Goal: Navigation & Orientation: Understand site structure

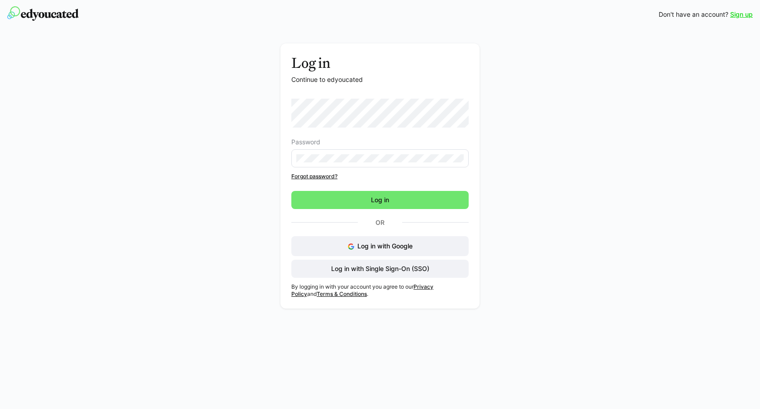
click at [193, 230] on div "Log in Continue to edyoucated Password Forgot password? Log in Or Log in with G…" at bounding box center [380, 178] width 510 height 270
click at [394, 246] on span "Log in with Google" at bounding box center [384, 246] width 55 height 8
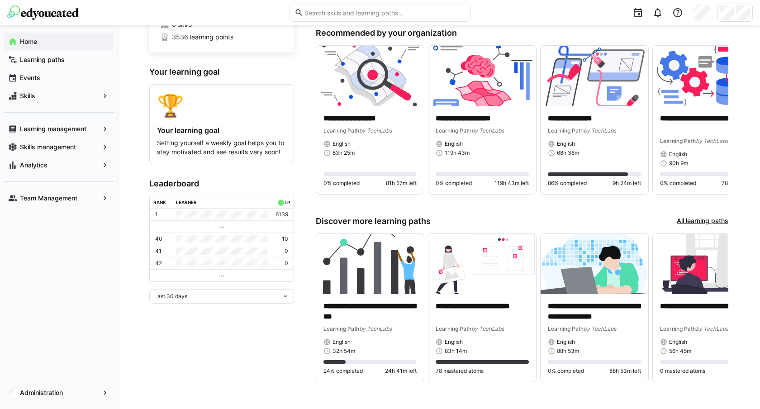
scroll to position [91, 0]
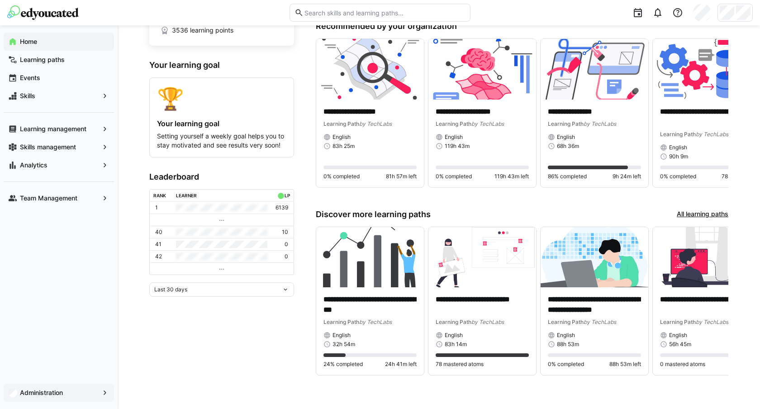
click at [0, 0] on app-navigation-label "Administration" at bounding box center [0, 0] width 0 height 0
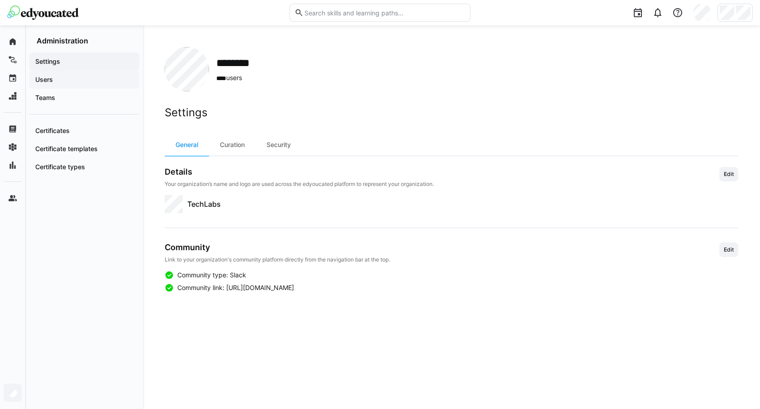
click at [0, 0] on app-navigation-label "Users" at bounding box center [0, 0] width 0 height 0
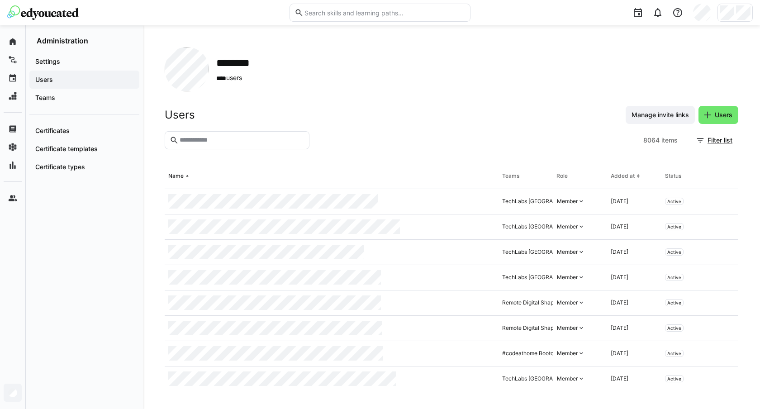
click at [251, 137] on input "text" at bounding box center [242, 140] width 126 height 8
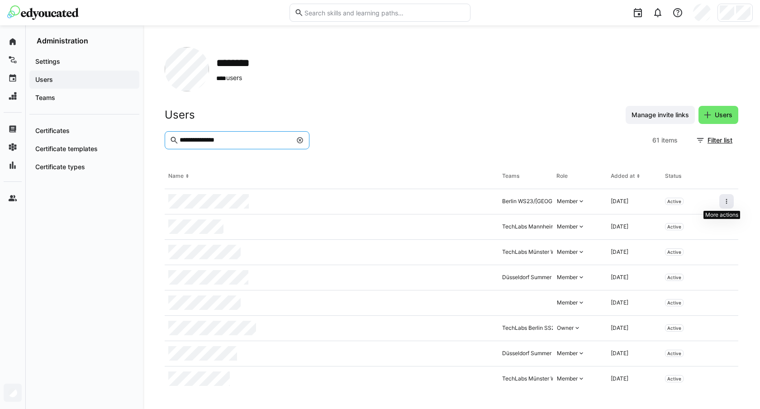
type input "**********"
click at [723, 203] on eds-icon at bounding box center [726, 201] width 7 height 7
click at [56, 100] on span "Teams" at bounding box center [84, 97] width 101 height 9
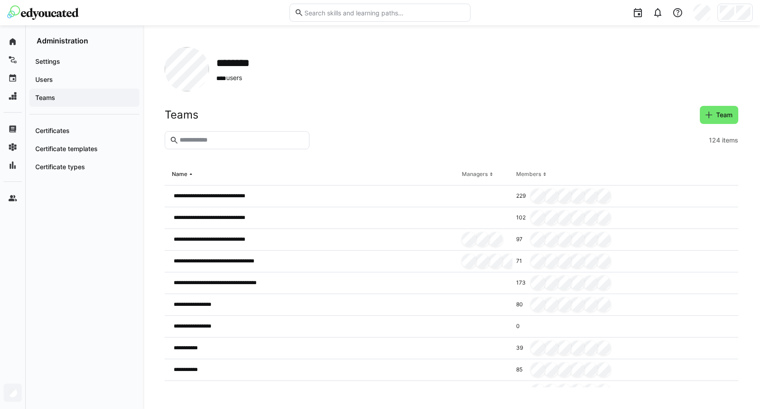
click at [207, 142] on input "text" at bounding box center [242, 140] width 126 height 8
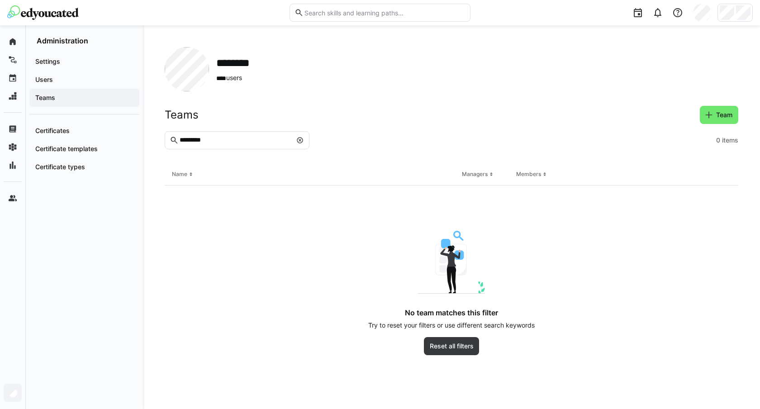
click at [347, 131] on div at bounding box center [512, 140] width 399 height 18
click at [242, 141] on input "*********" at bounding box center [235, 140] width 113 height 8
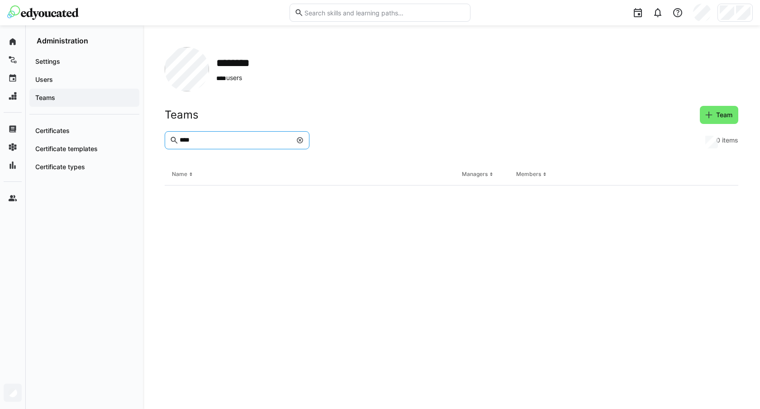
type input "*****"
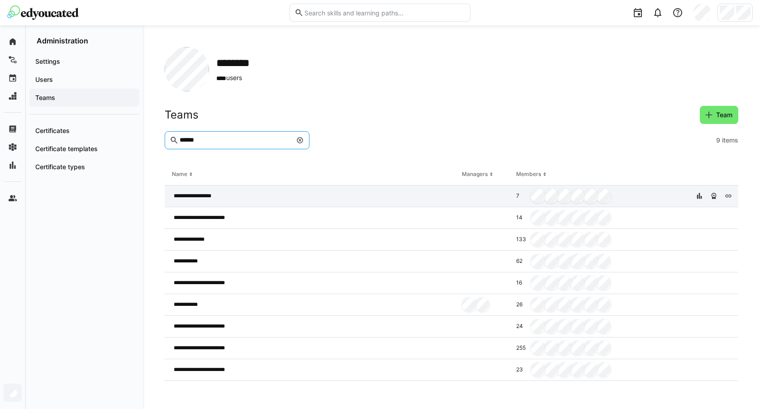
type input "******"
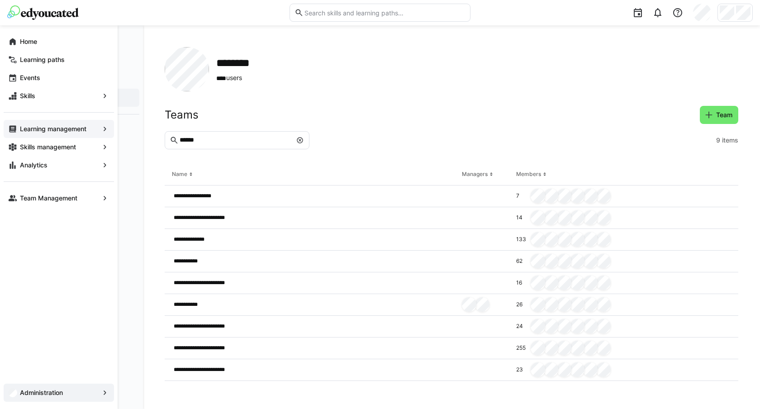
click at [42, 134] on div "Learning management" at bounding box center [59, 129] width 110 height 18
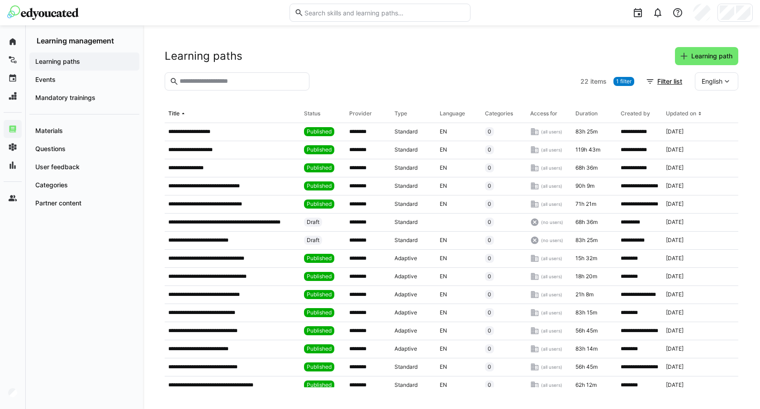
click at [175, 15] on div at bounding box center [145, 12] width 276 height 14
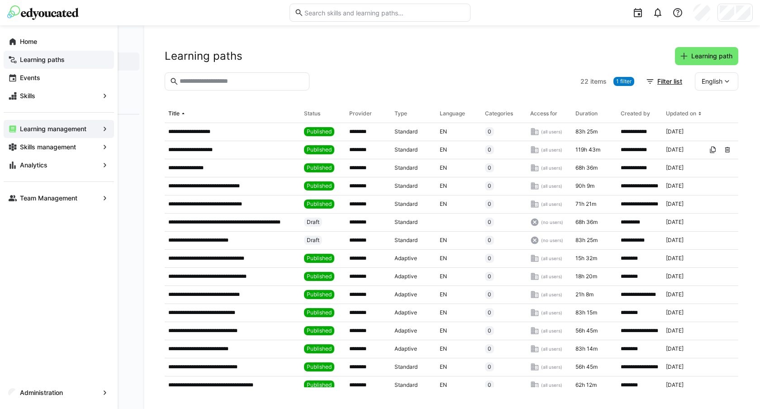
click at [0, 0] on app-navigation-label "Learning paths" at bounding box center [0, 0] width 0 height 0
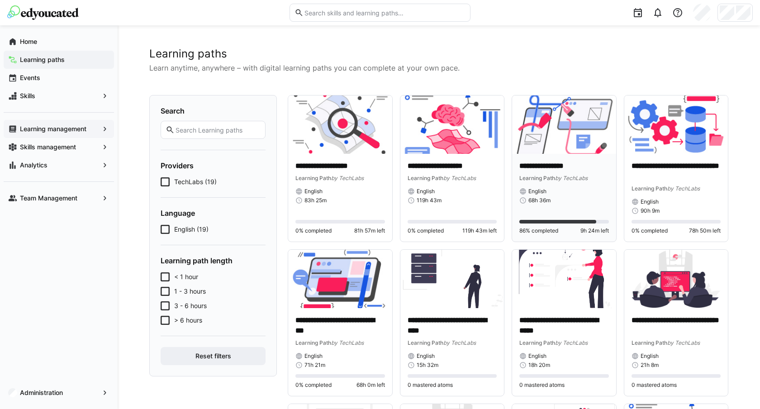
click at [545, 133] on img at bounding box center [564, 124] width 104 height 58
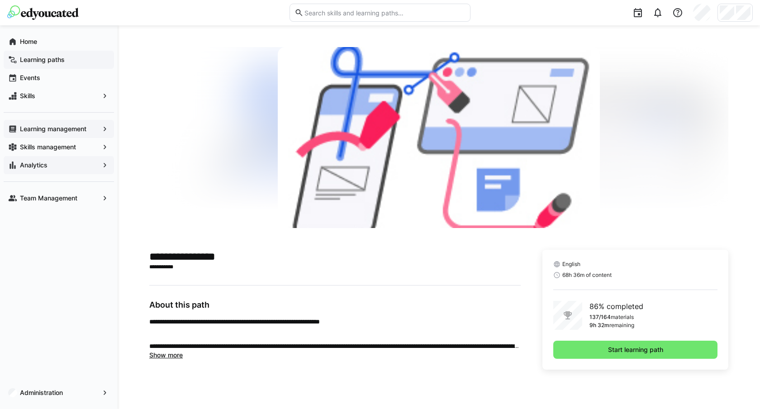
click at [61, 170] on div "Analytics" at bounding box center [59, 165] width 110 height 18
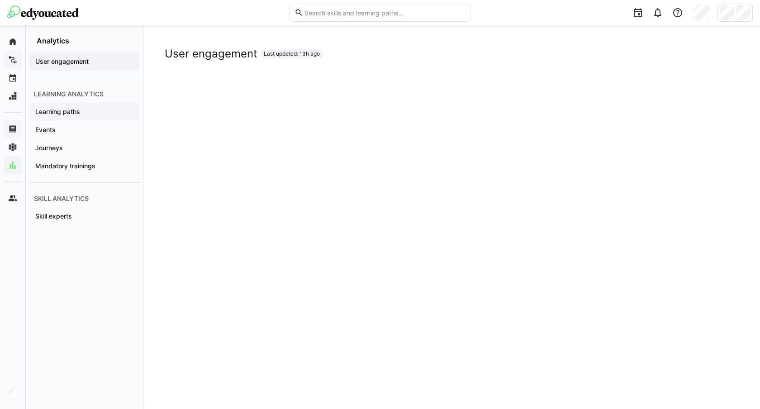
click at [0, 0] on app-navigation-label "Learning paths" at bounding box center [0, 0] width 0 height 0
click at [76, 145] on span "Journeys" at bounding box center [84, 147] width 101 height 9
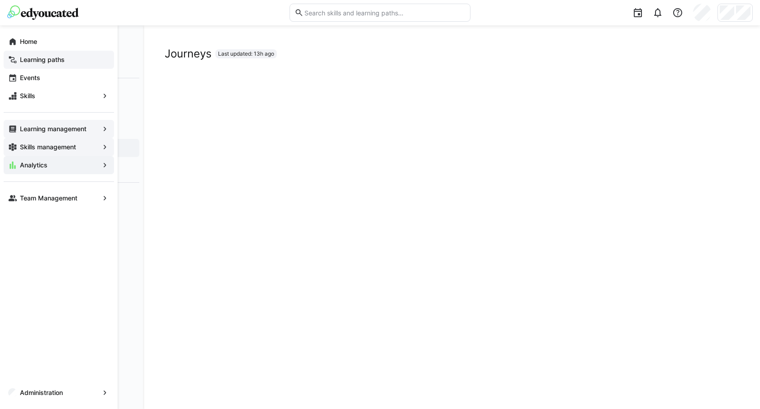
click at [0, 0] on app-navigation-label "Skills management" at bounding box center [0, 0] width 0 height 0
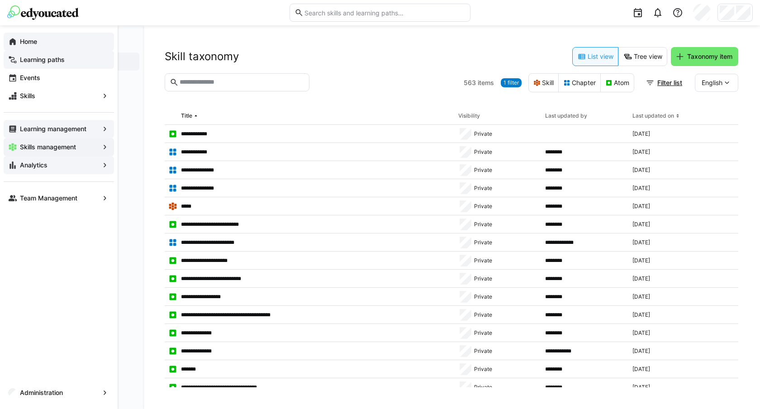
click at [0, 0] on app-navigation-label "Home" at bounding box center [0, 0] width 0 height 0
